Goal: Communication & Community: Share content

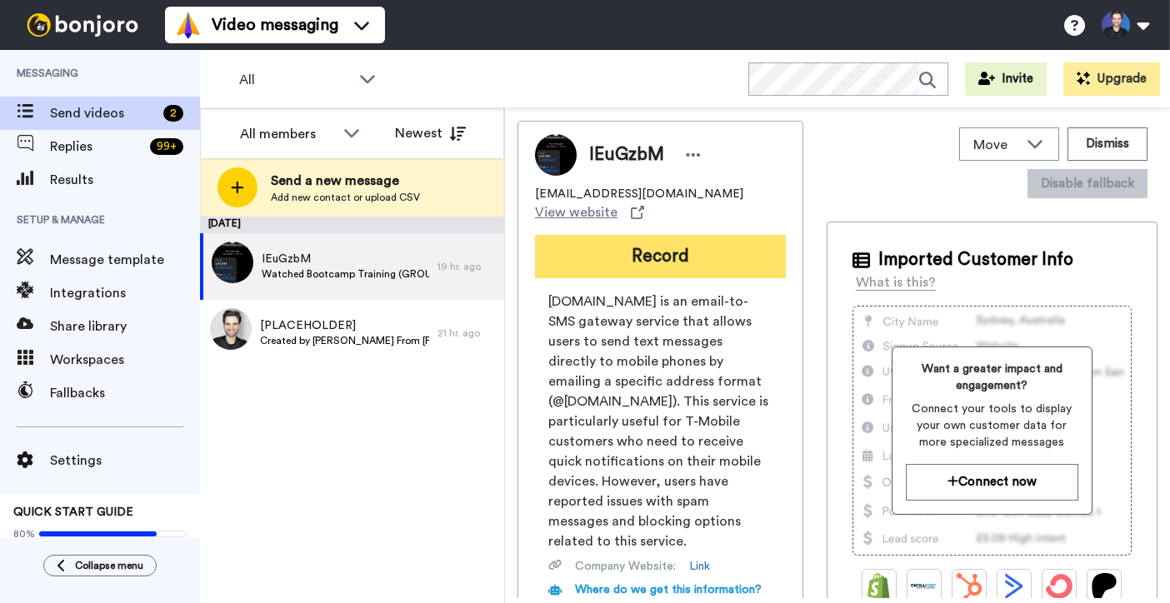
click at [658, 253] on button "Record" at bounding box center [660, 256] width 251 height 43
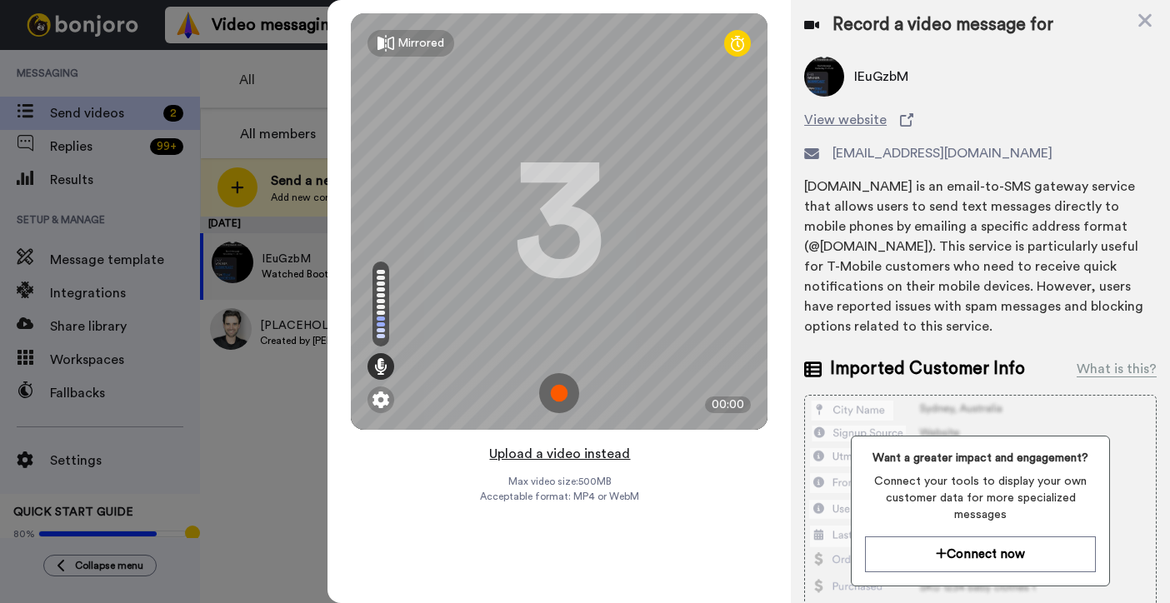
click at [608, 454] on button "Upload a video instead" at bounding box center [559, 454] width 151 height 22
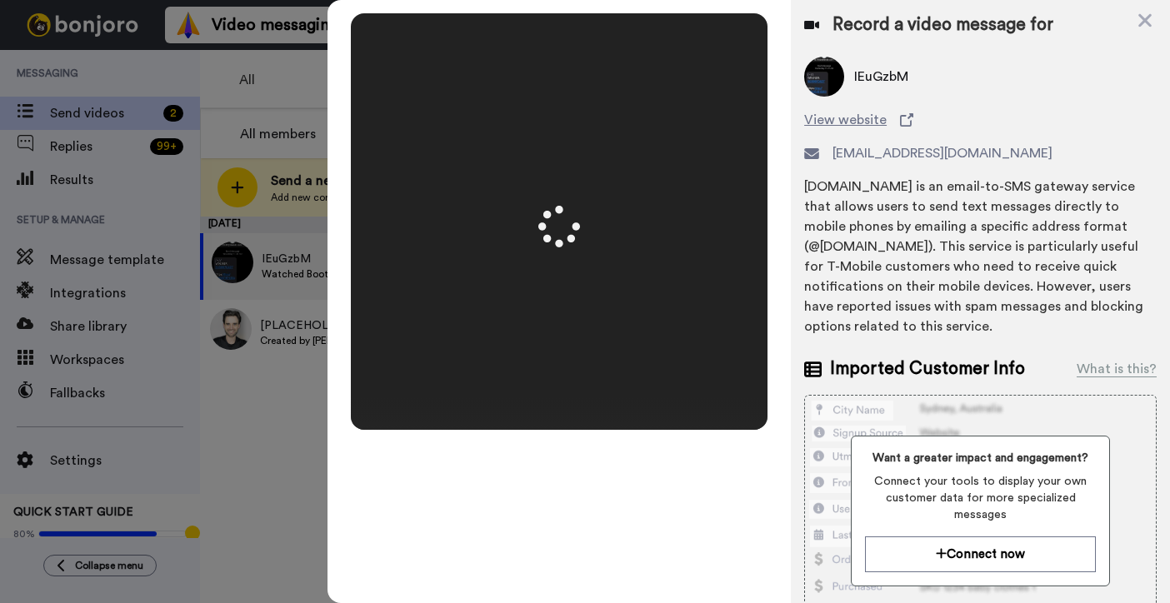
drag, startPoint x: 752, startPoint y: 345, endPoint x: 740, endPoint y: 334, distance: 15.9
click at [752, 326] on video at bounding box center [559, 222] width 417 height 208
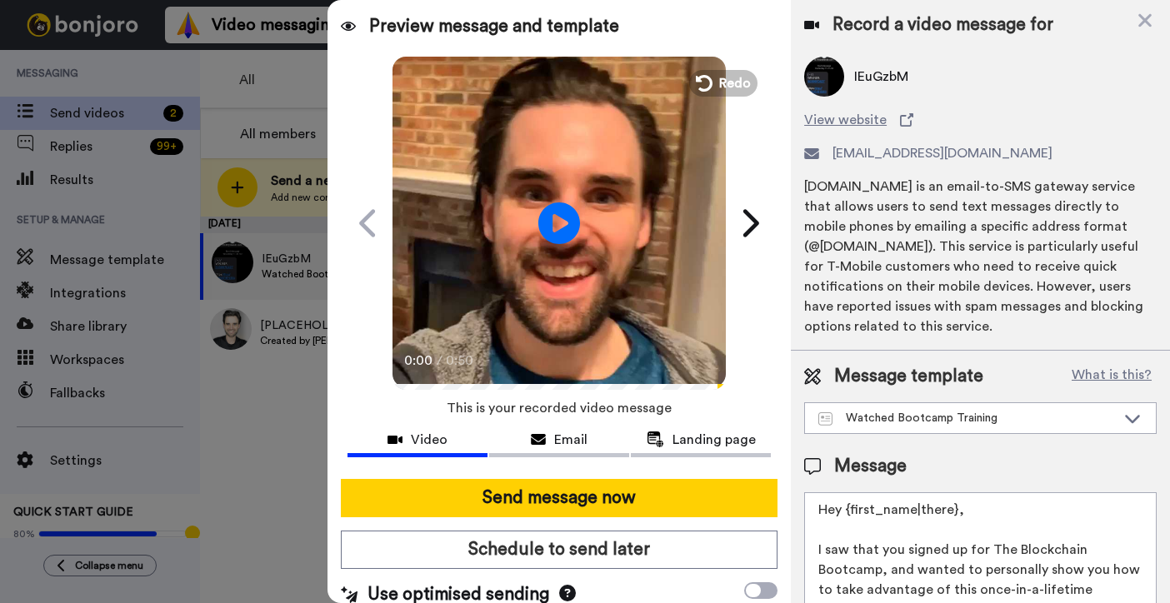
click at [608, 287] on video at bounding box center [559, 220] width 333 height 333
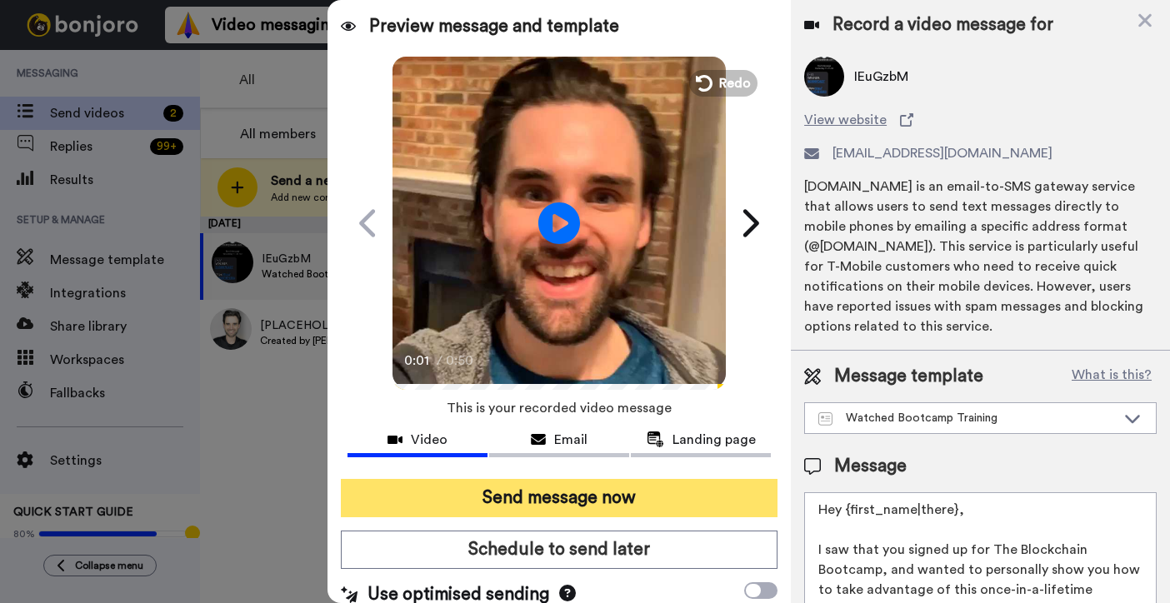
click at [622, 486] on button "Send message now" at bounding box center [559, 498] width 437 height 38
